Goal: Task Accomplishment & Management: Use online tool/utility

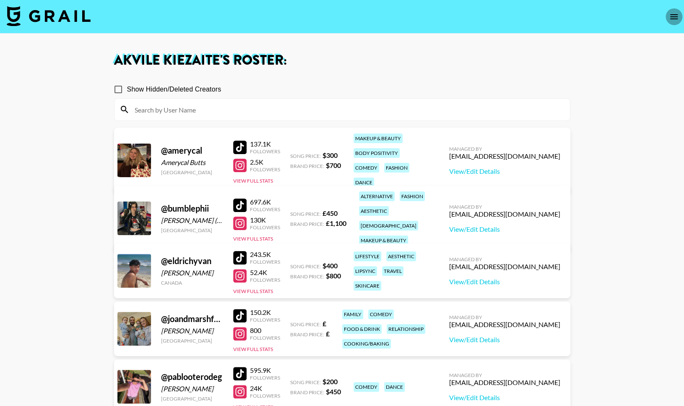
click at [667, 18] on button "open drawer" at bounding box center [674, 16] width 17 height 17
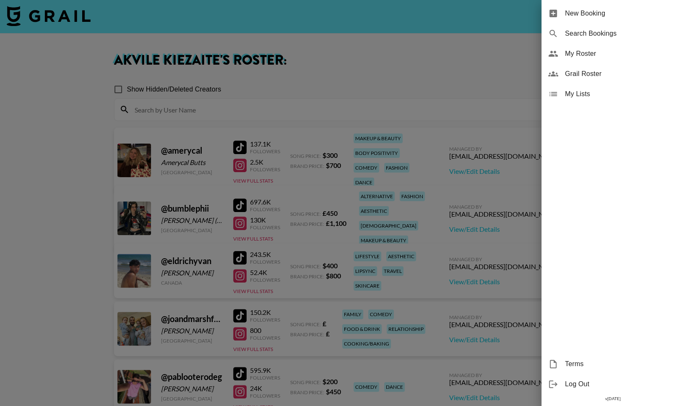
click at [126, 57] on div at bounding box center [342, 203] width 684 height 406
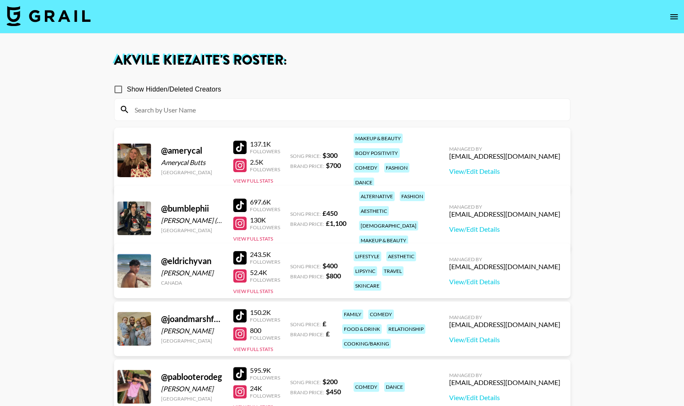
click at [65, 24] on img at bounding box center [49, 16] width 84 height 20
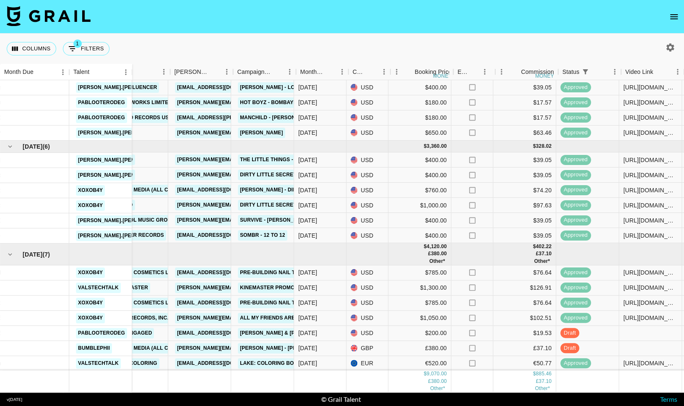
scroll to position [27, 180]
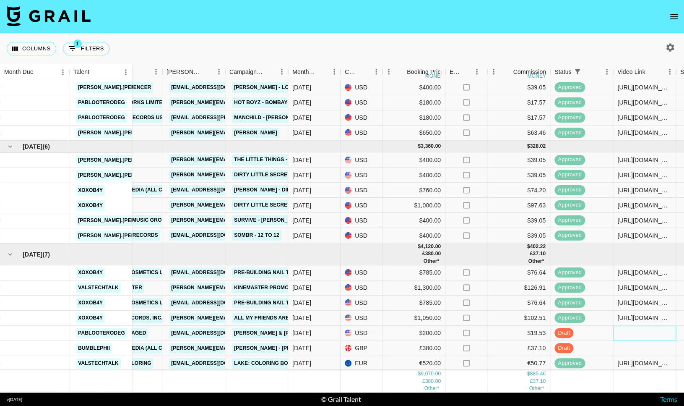
click at [637, 333] on div at bounding box center [644, 333] width 63 height 15
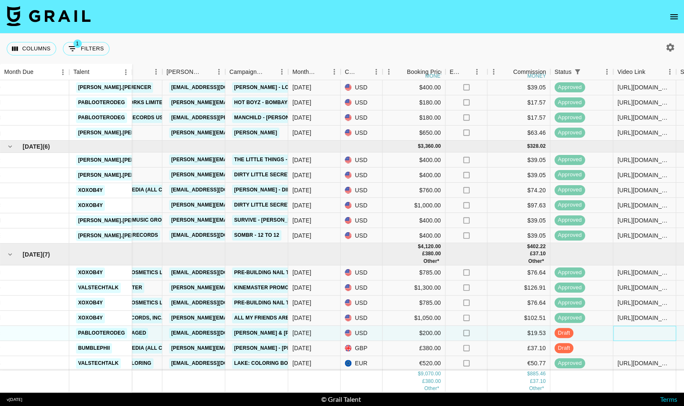
click at [637, 333] on div at bounding box center [644, 333] width 63 height 15
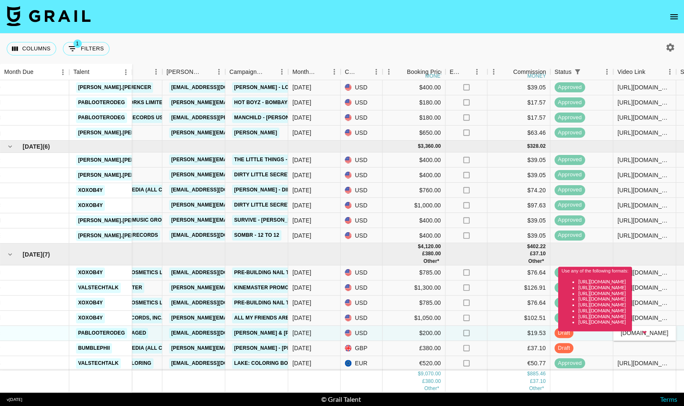
type input "https://vm.tiktok.com/ZMALHPrTA/"
click at [614, 335] on div "Use any of the following formats: https://www.tiktok.com/@user/video/1234567 ht…" at bounding box center [595, 301] width 74 height 70
click at [632, 335] on div "Use any of the following formats: https://www.tiktok.com/@user/video/1234567 ht…" at bounding box center [595, 301] width 74 height 70
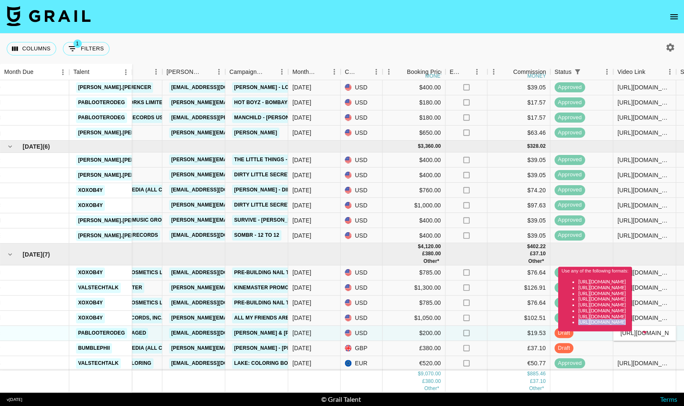
click at [632, 335] on div "Use any of the following formats: https://www.tiktok.com/@user/video/1234567 ht…" at bounding box center [595, 301] width 74 height 70
click at [632, 334] on div "Use any of the following formats: https://www.tiktok.com/@user/video/1234567 ht…" at bounding box center [595, 301] width 74 height 70
click at [633, 356] on div "[URL][DOMAIN_NAME]" at bounding box center [644, 363] width 63 height 15
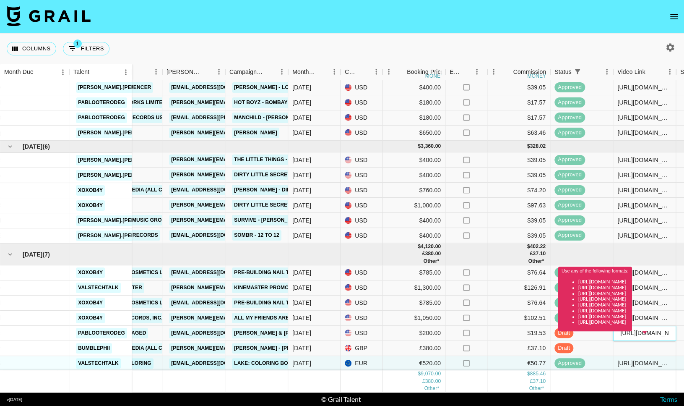
click at [632, 332] on div "Use any of the following formats: https://www.tiktok.com/@user/video/1234567 ht…" at bounding box center [595, 301] width 74 height 70
click at [632, 333] on div "Use any of the following formats: https://www.tiktok.com/@user/video/1234567 ht…" at bounding box center [595, 301] width 74 height 70
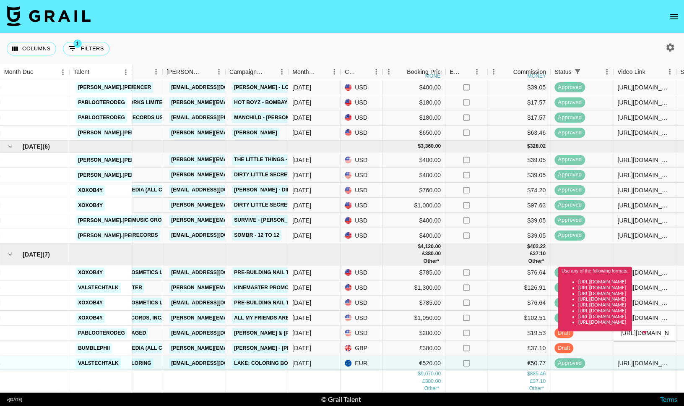
click at [632, 333] on div "Use any of the following formats: https://www.tiktok.com/@user/video/1234567 ht…" at bounding box center [595, 301] width 74 height 70
click at [642, 352] on div at bounding box center [644, 348] width 63 height 15
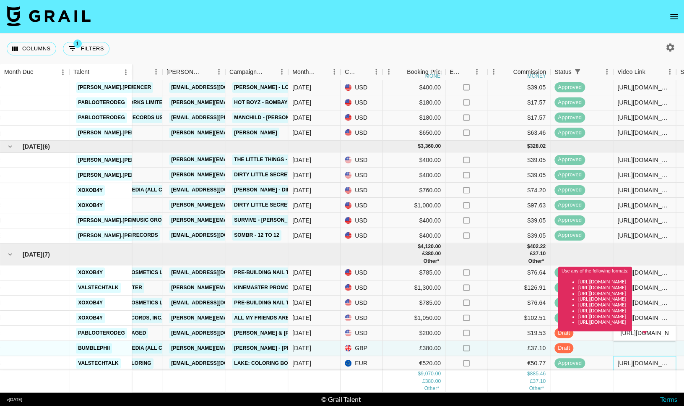
click at [646, 356] on div "[URL][DOMAIN_NAME]" at bounding box center [644, 363] width 63 height 15
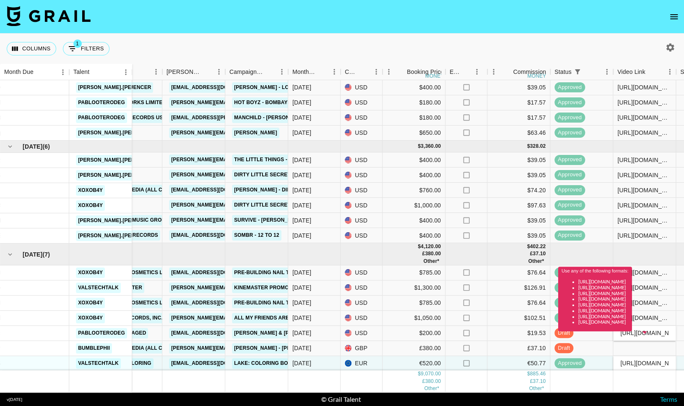
scroll to position [0, 131]
click at [649, 346] on div at bounding box center [644, 348] width 63 height 15
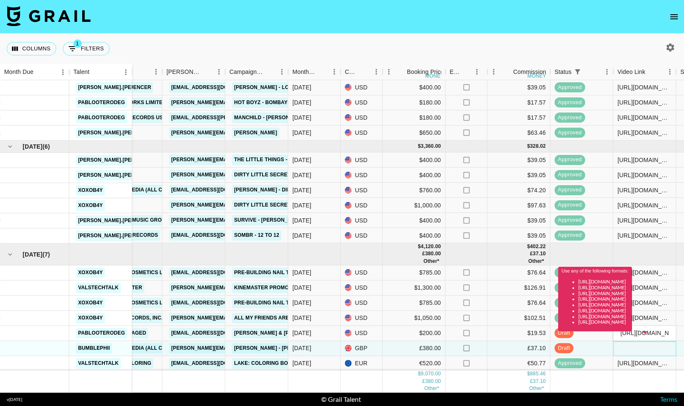
click at [649, 346] on div at bounding box center [644, 348] width 63 height 15
click at [617, 175] on div "[URL][DOMAIN_NAME][PERSON_NAME][DOMAIN_NAME][PERSON_NAME]" at bounding box center [644, 174] width 63 height 15
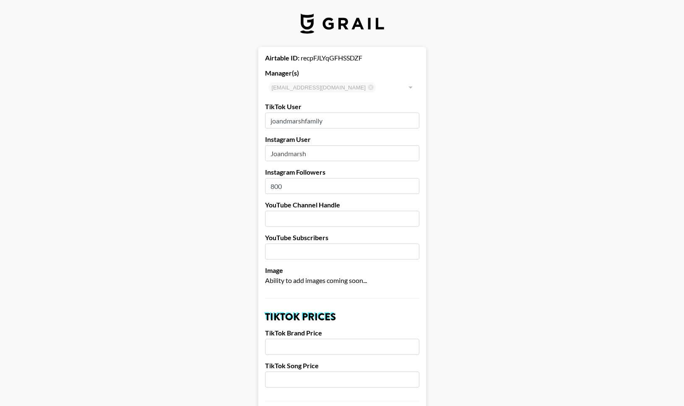
select select "GBP"
click at [329, 29] on img at bounding box center [342, 23] width 84 height 20
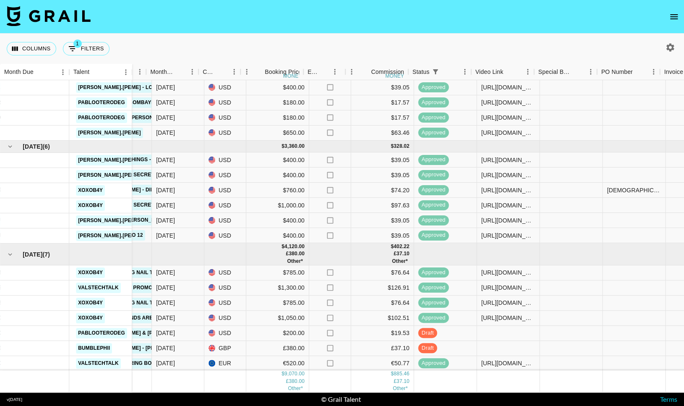
scroll to position [27, 324]
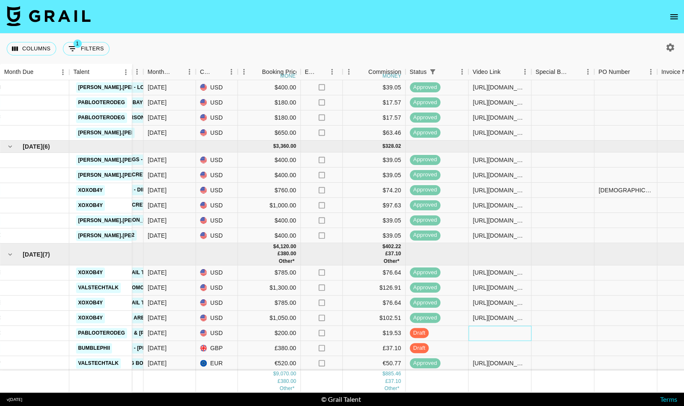
click at [471, 333] on div at bounding box center [500, 333] width 63 height 15
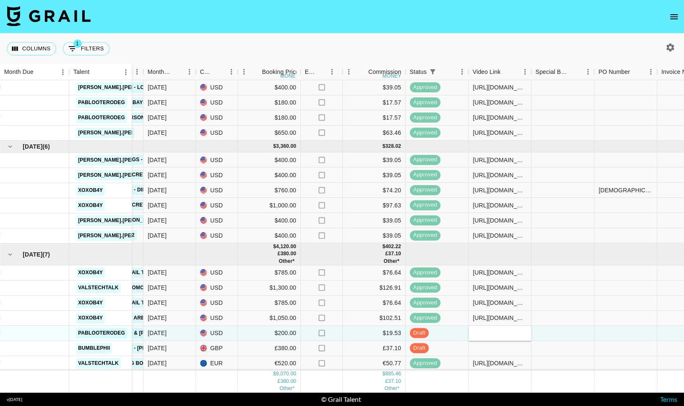
click at [471, 333] on input "text" at bounding box center [500, 332] width 62 height 7
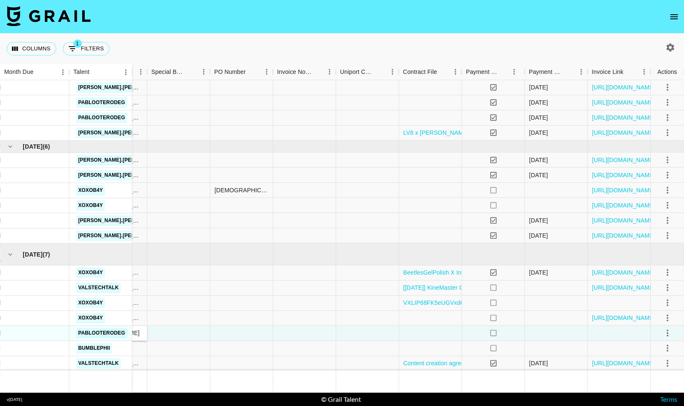
type input "[URL][DOMAIN_NAME]"
click at [665, 331] on icon "select merge strategy" at bounding box center [667, 333] width 10 height 10
click at [648, 313] on div "Approve" at bounding box center [649, 315] width 26 height 10
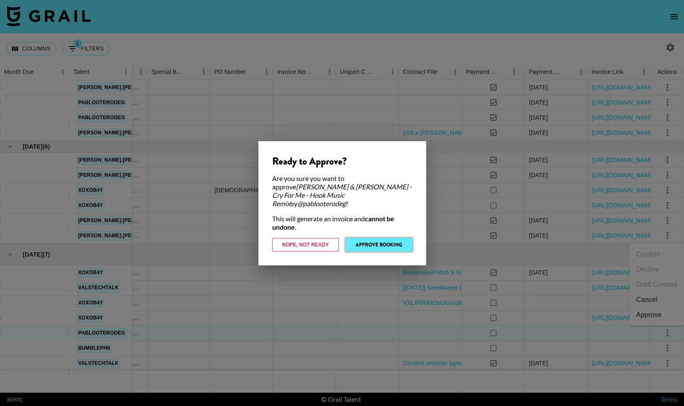
click at [375, 242] on button "Approve Booking" at bounding box center [379, 244] width 67 height 13
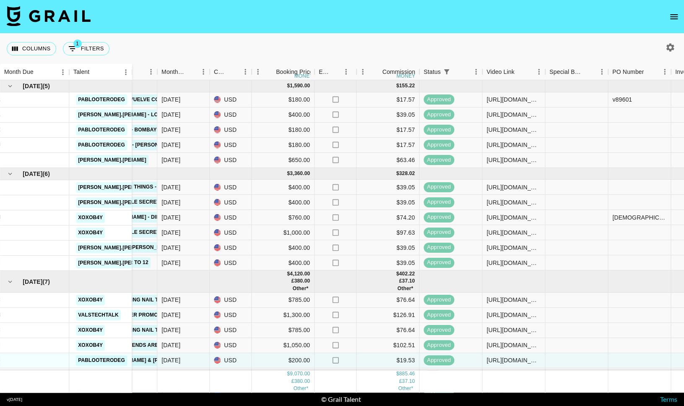
scroll to position [27, 310]
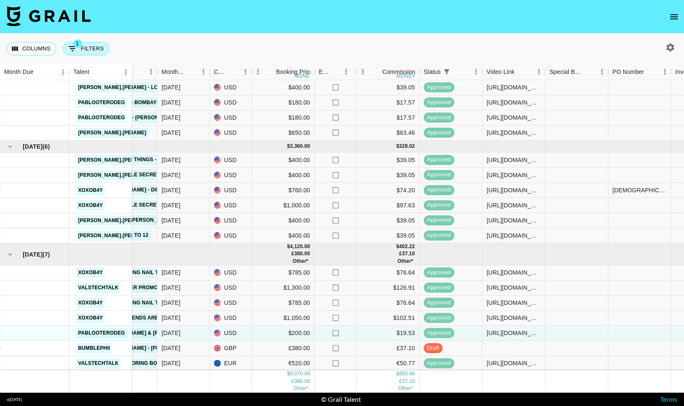
click at [99, 51] on button "1 Filters" at bounding box center [86, 48] width 47 height 13
select select "status"
select select "isNotAnyOf"
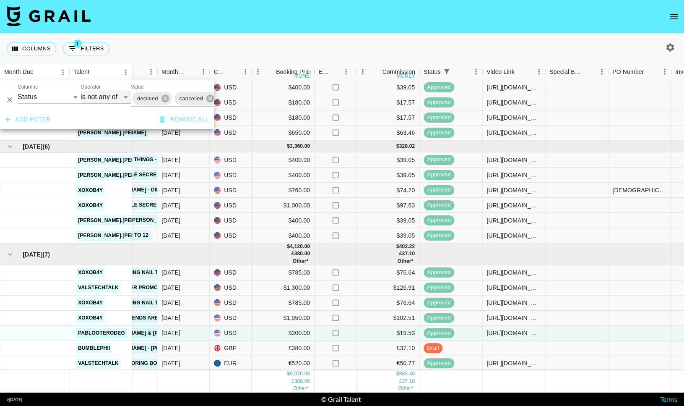
click at [109, 100] on select "is is not is any of is not any of" at bounding box center [106, 96] width 50 height 13
click at [672, 22] on button "open drawer" at bounding box center [674, 16] width 17 height 17
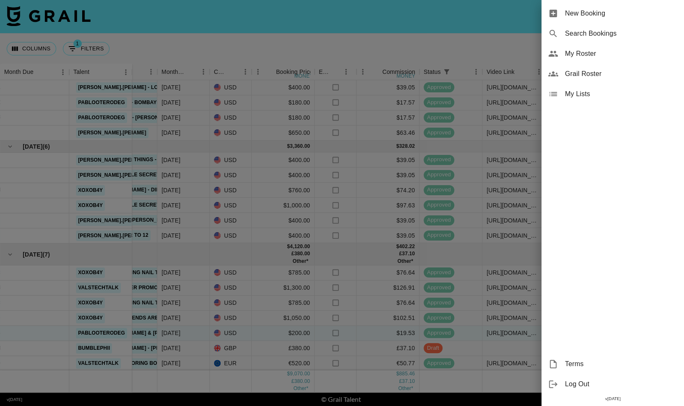
click at [595, 79] on div "Grail Roster" at bounding box center [613, 74] width 143 height 20
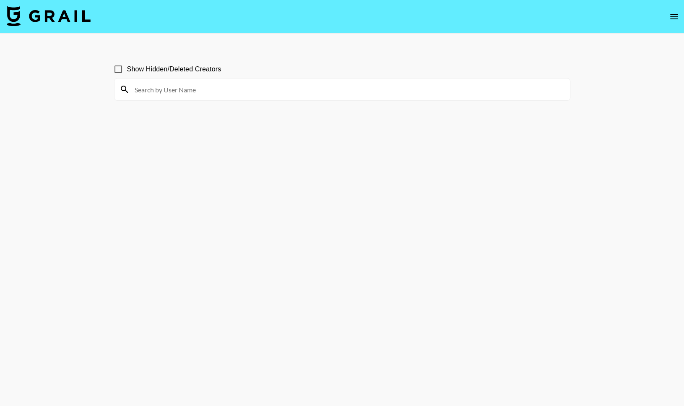
click at [666, 19] on button "open drawer" at bounding box center [674, 16] width 17 height 17
click at [673, 18] on div at bounding box center [342, 203] width 684 height 406
click at [674, 16] on div at bounding box center [342, 203] width 684 height 406
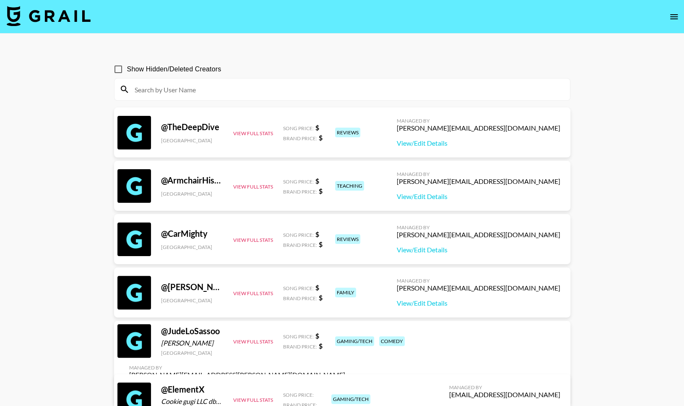
click at [667, 20] on button "open drawer" at bounding box center [674, 16] width 17 height 17
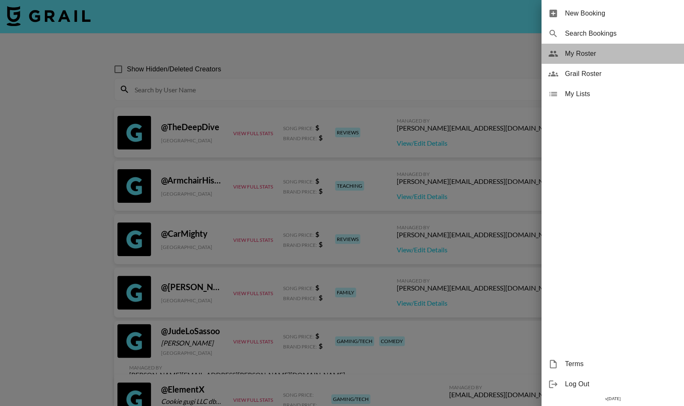
click at [598, 49] on span "My Roster" at bounding box center [621, 54] width 112 height 10
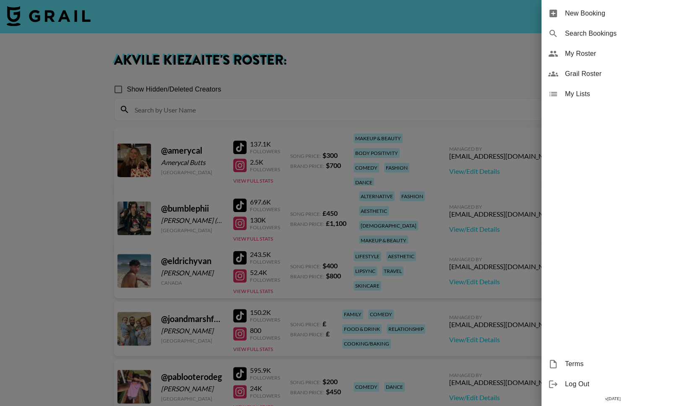
click at [434, 86] on div at bounding box center [342, 203] width 684 height 406
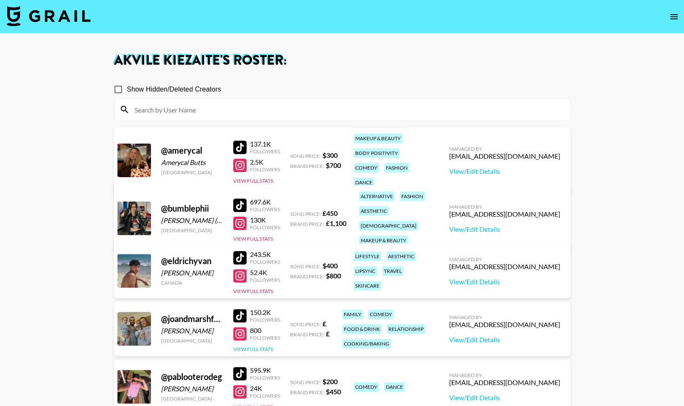
click at [263, 347] on button "View Full Stats" at bounding box center [253, 349] width 40 height 6
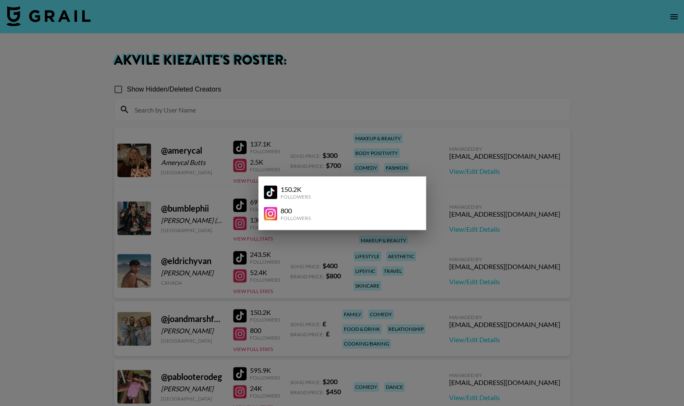
click at [362, 268] on div at bounding box center [342, 203] width 684 height 406
